Goal: Check status: Check status

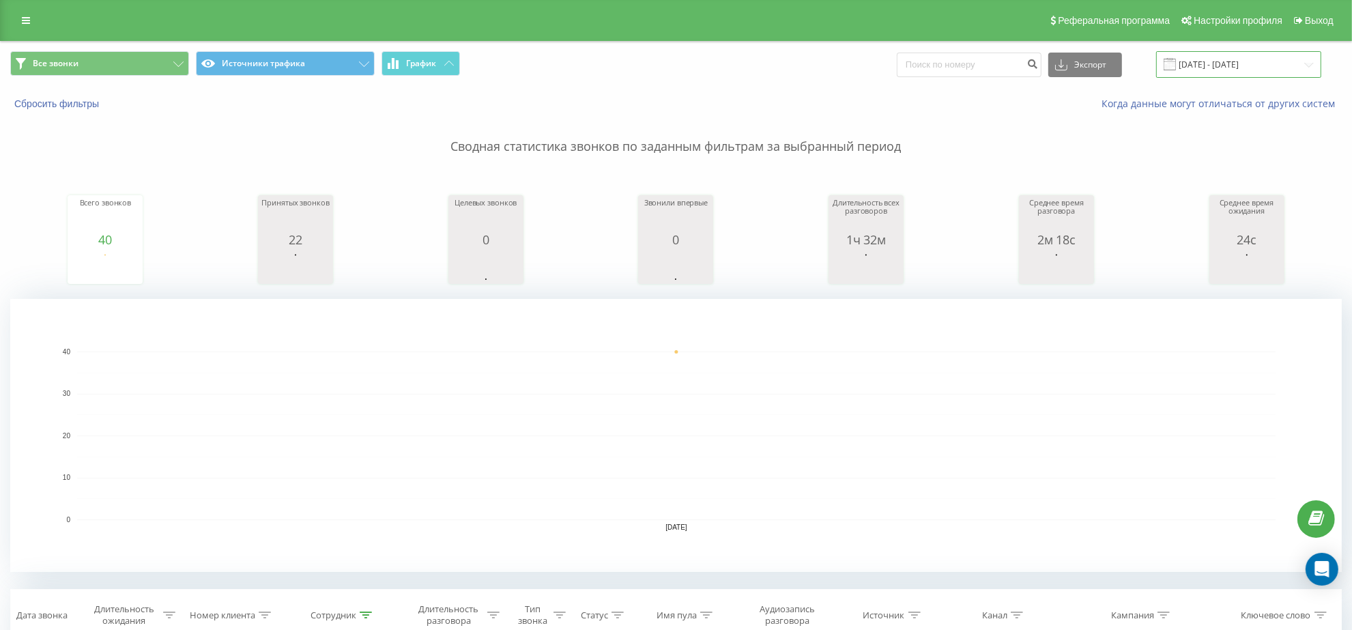
click at [1227, 70] on input "[DATE] - [DATE]" at bounding box center [1238, 64] width 165 height 27
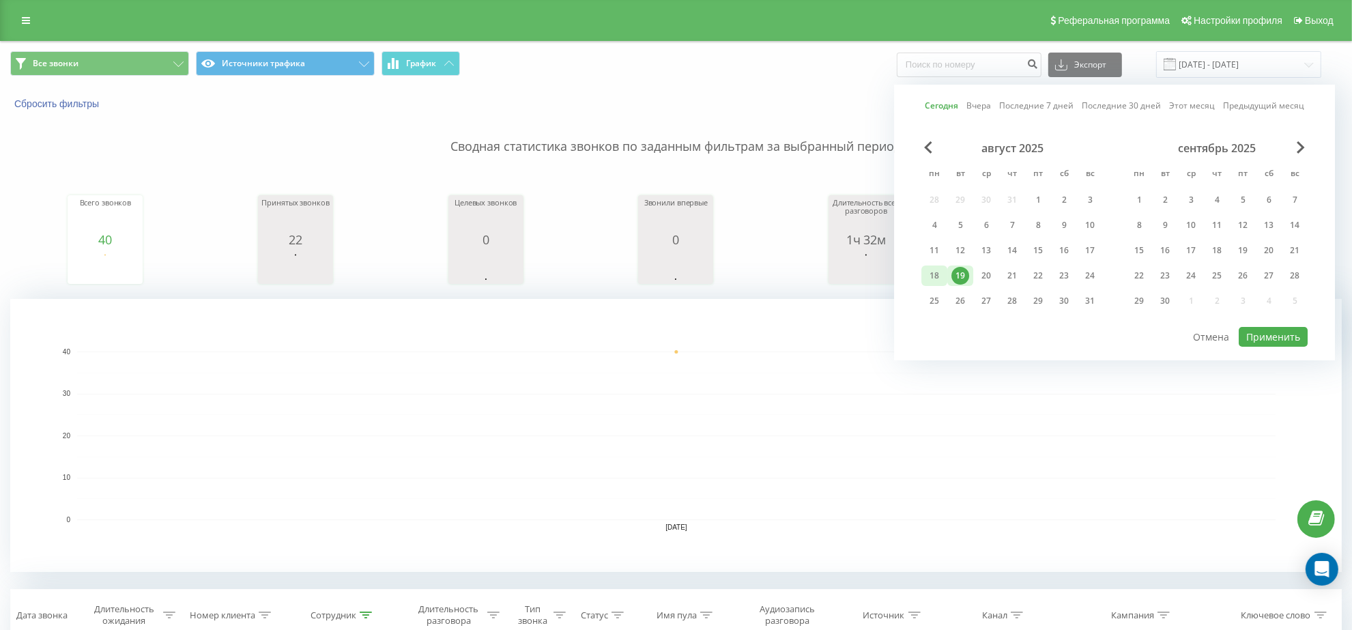
click at [932, 273] on div "18" at bounding box center [934, 276] width 18 height 18
click at [1268, 332] on button "Применить" at bounding box center [1273, 337] width 69 height 20
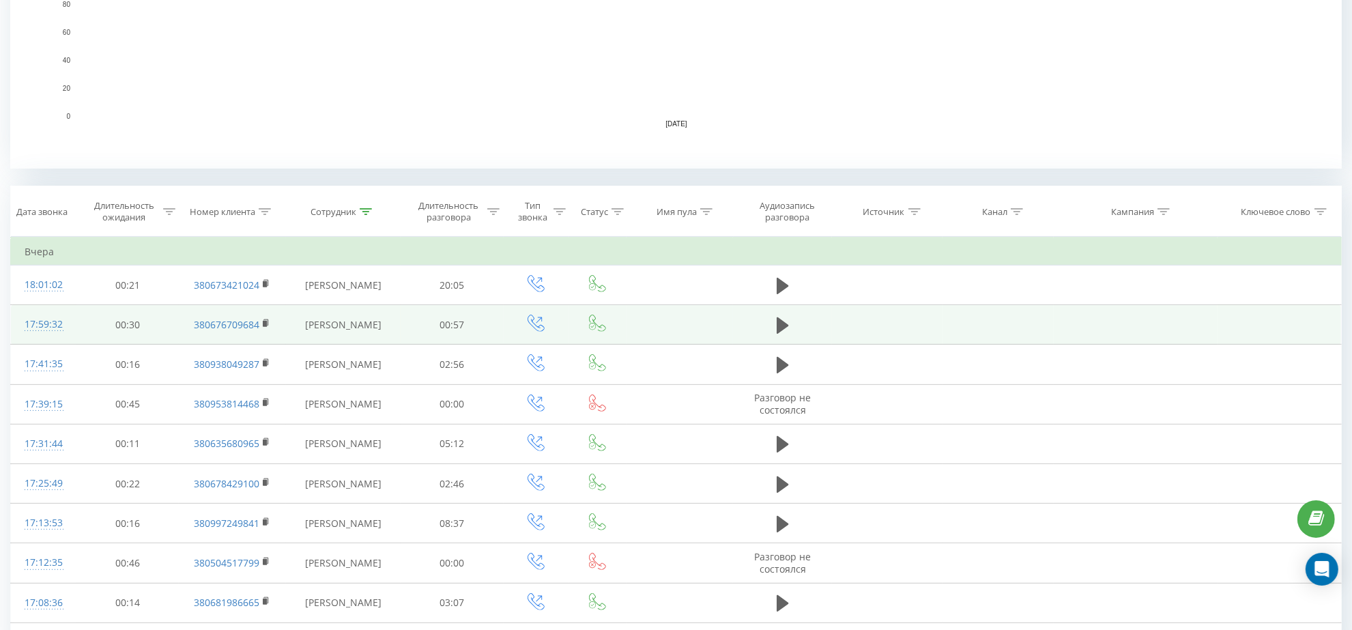
scroll to position [489, 0]
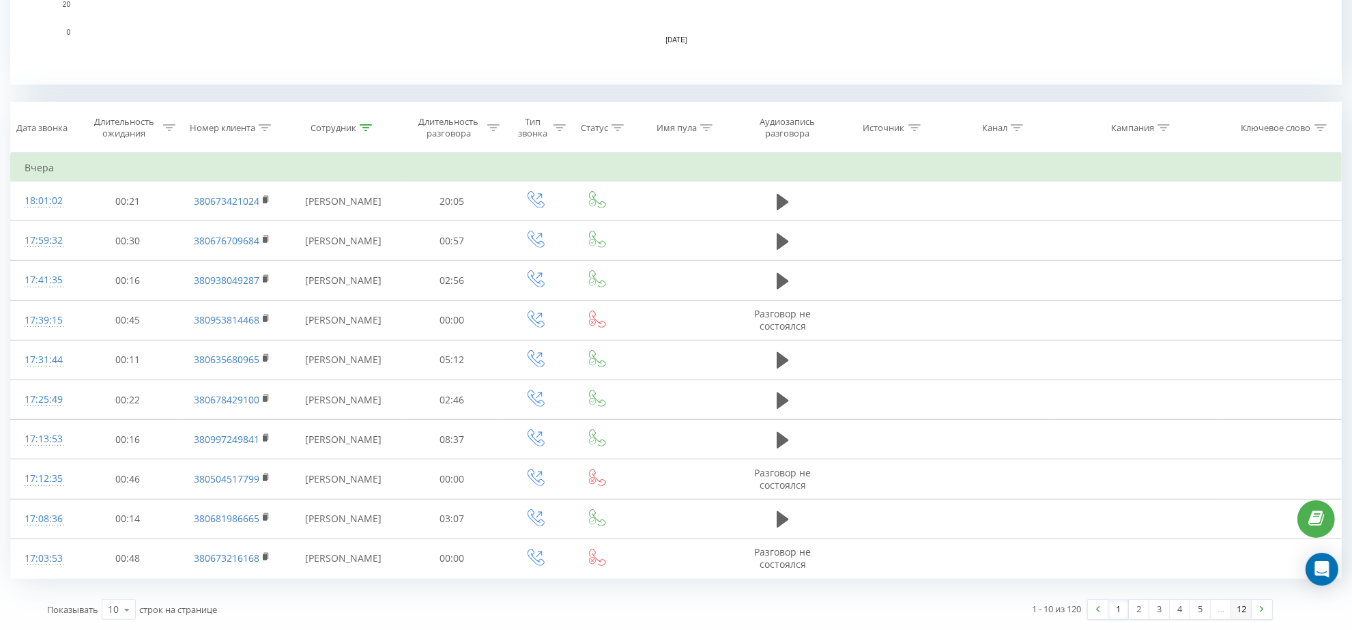
click at [1248, 614] on link "12" at bounding box center [1241, 609] width 20 height 19
click at [1258, 613] on link at bounding box center [1262, 609] width 20 height 19
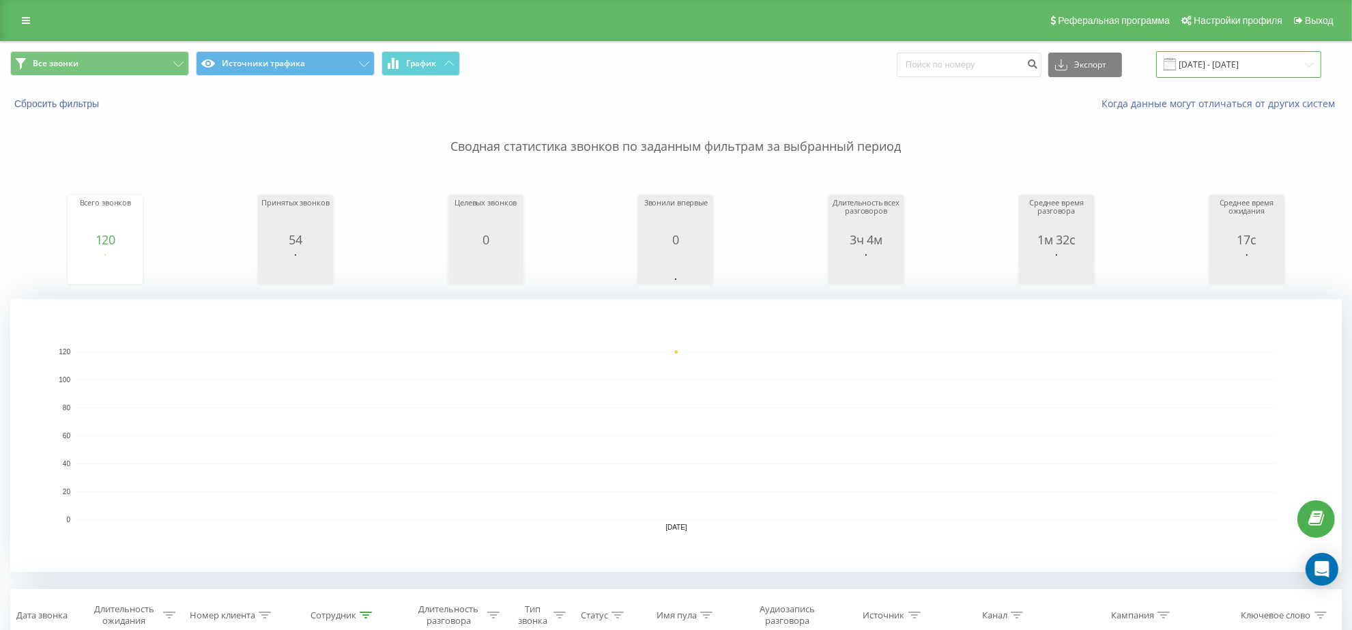
drag, startPoint x: 1230, startPoint y: 67, endPoint x: 1223, endPoint y: 68, distance: 7.0
click at [1229, 67] on input "18.08.2025 - 18.08.2025" at bounding box center [1238, 64] width 165 height 27
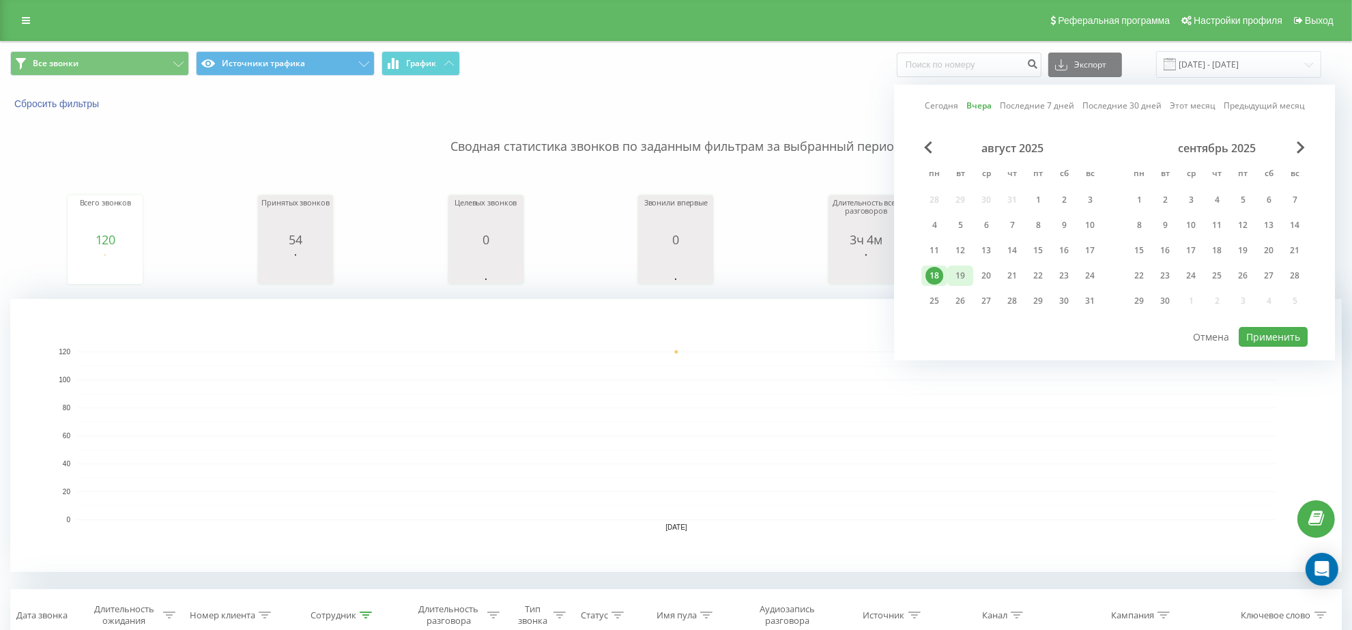
click at [960, 264] on div "август 2025 пн вт ср чт пт сб вс 28 29 30 31 1 2 3 4 5 6 7 8 9 10 11 12 13 14 1…" at bounding box center [1012, 228] width 182 height 175
click at [966, 272] on div "19" at bounding box center [960, 276] width 18 height 18
click at [1256, 339] on button "Применить" at bounding box center [1273, 337] width 69 height 20
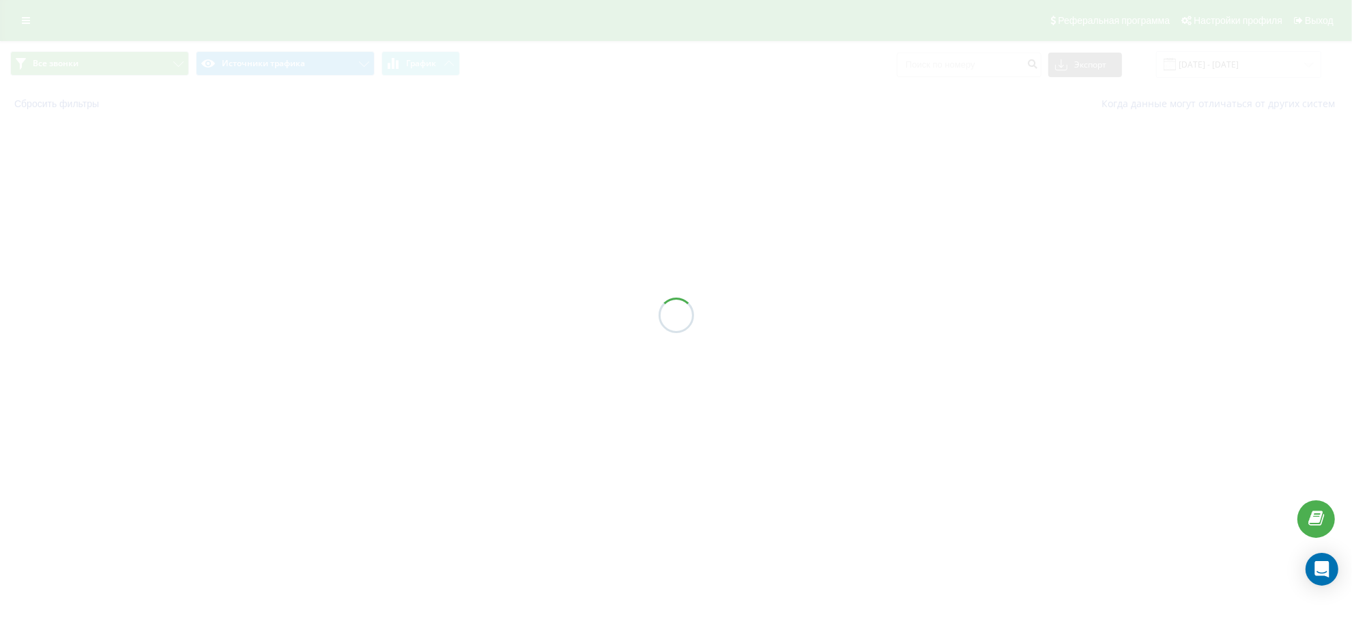
type input "[DATE] - [DATE]"
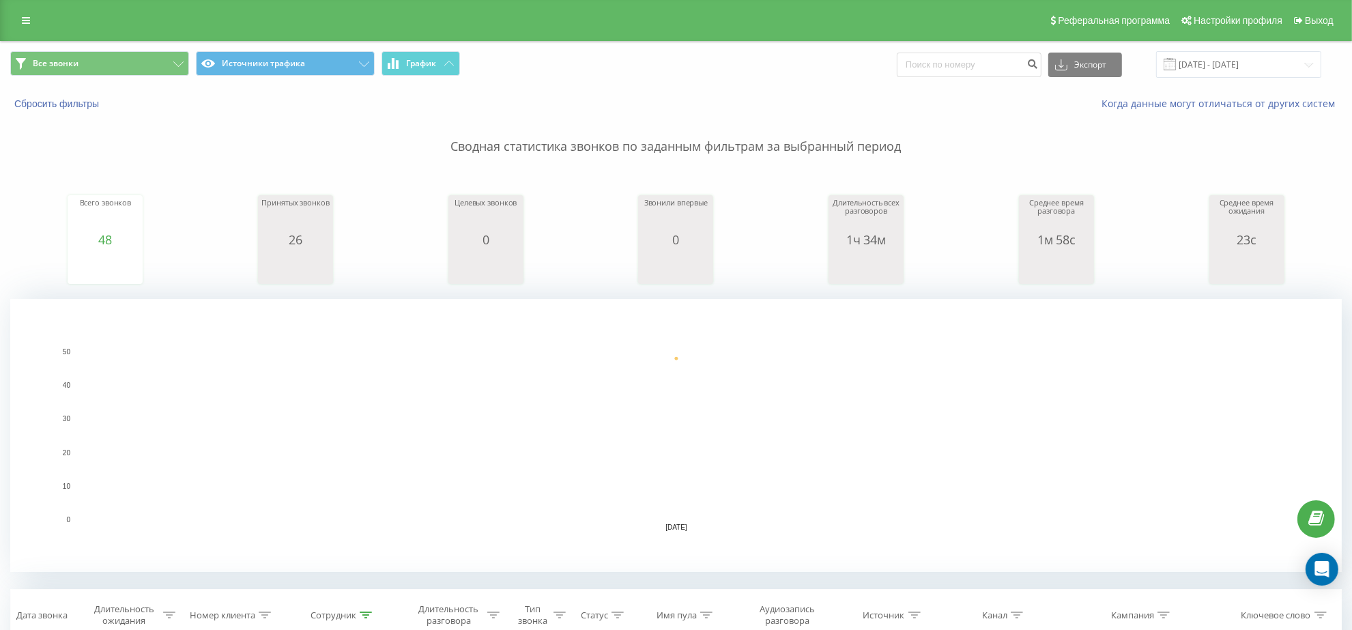
click at [278, 145] on p "Сводная статистика звонков по заданным фильтрам за выбранный период" at bounding box center [676, 133] width 1332 height 45
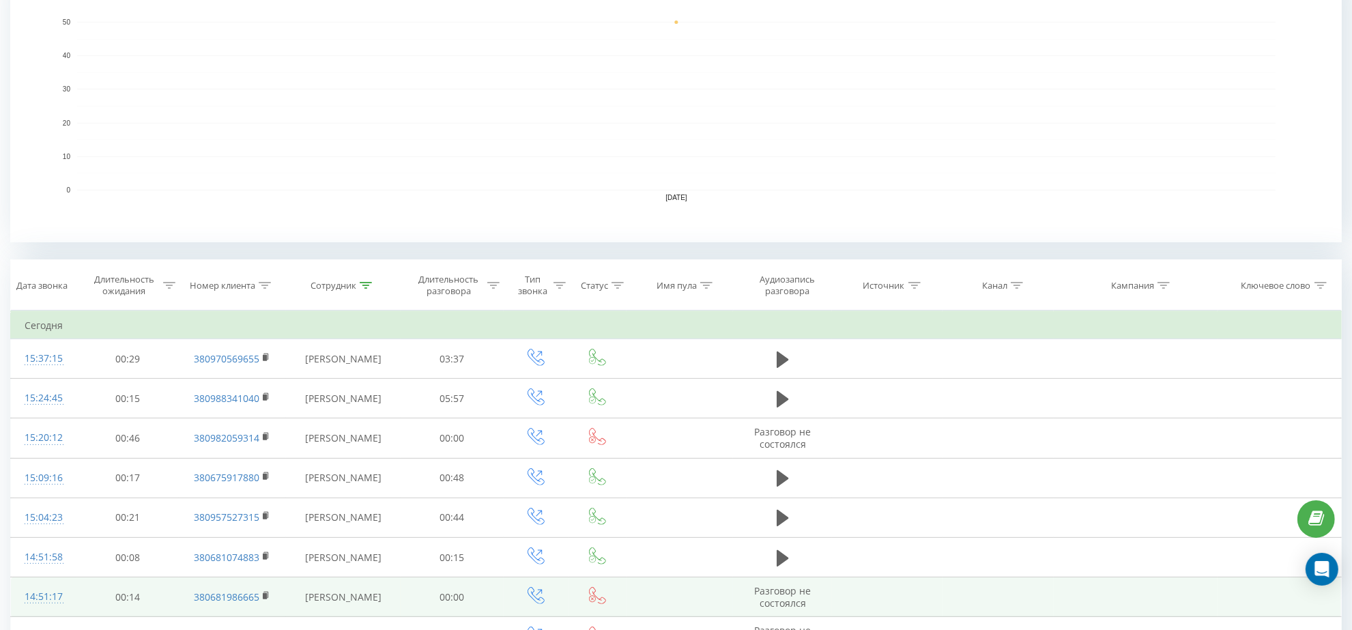
scroll to position [147, 0]
